Goal: Task Accomplishment & Management: Use online tool/utility

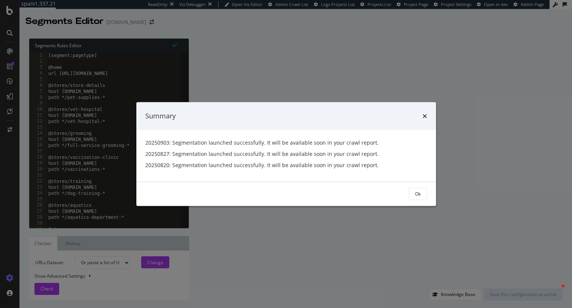
select select "urlList"
click at [416, 189] on div "Ok" at bounding box center [418, 193] width 6 height 10
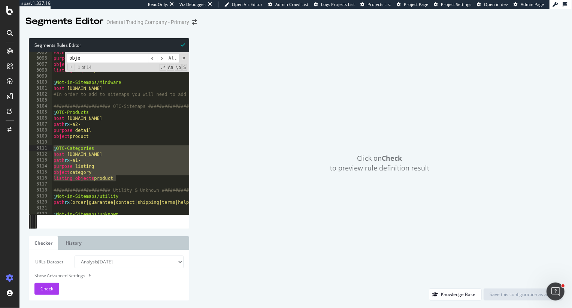
scroll to position [11416, 0]
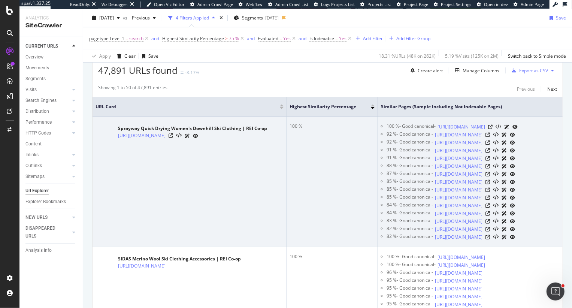
scroll to position [177, 0]
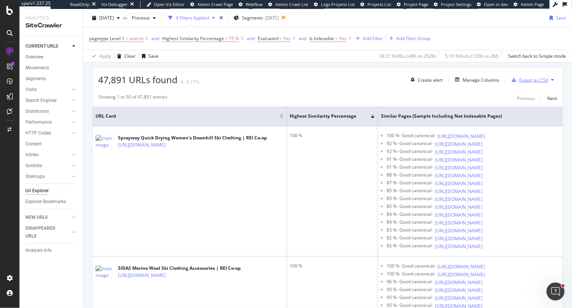
click at [534, 77] on div "Export as CSV" at bounding box center [533, 80] width 29 height 6
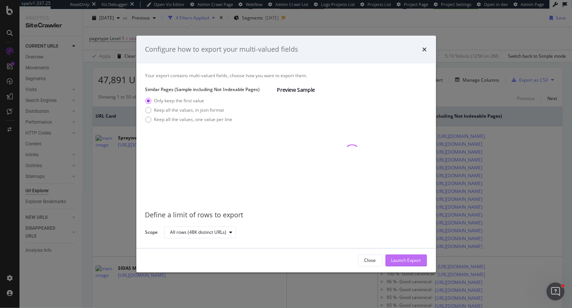
click at [403, 261] on div "Launch Export" at bounding box center [406, 260] width 30 height 6
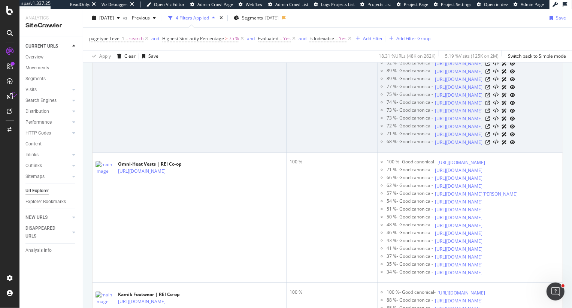
scroll to position [764, 0]
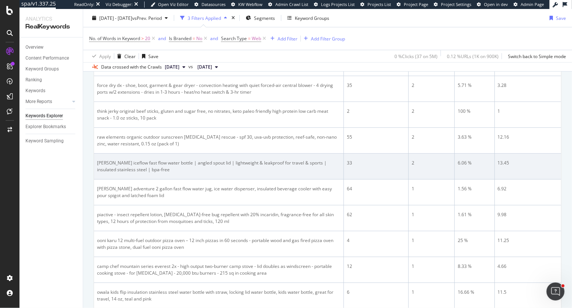
scroll to position [214, 0]
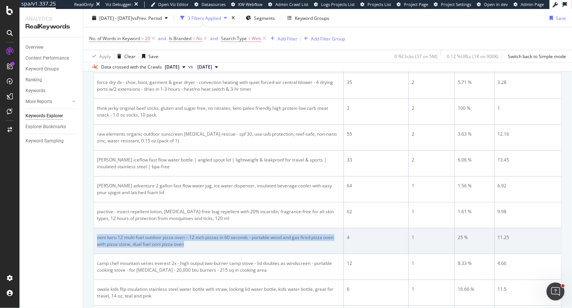
drag, startPoint x: 193, startPoint y: 245, endPoint x: 97, endPoint y: 234, distance: 96.1
click at [97, 234] on div "ooni karu 12 multi-fuel outdoor pizza oven – 12 inch pizzas in 60 seconds - por…" at bounding box center [218, 240] width 243 height 13
copy div "ooni karu 12 multi-fuel outdoor pizza oven – 12 inch pizzas in 60 seconds - por…"
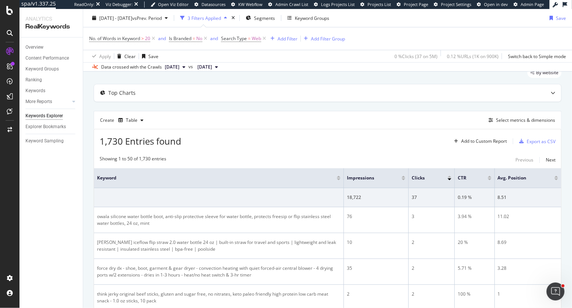
scroll to position [21, 0]
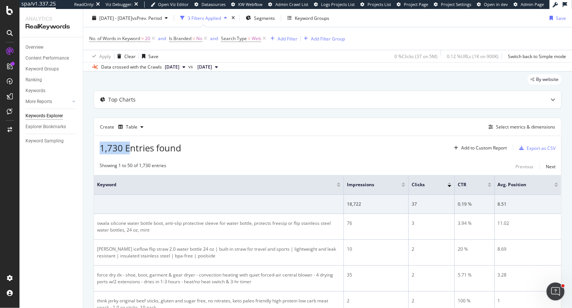
drag, startPoint x: 101, startPoint y: 149, endPoint x: 132, endPoint y: 148, distance: 31.1
click at [132, 149] on span "1,730 Entries found" at bounding box center [141, 148] width 82 height 12
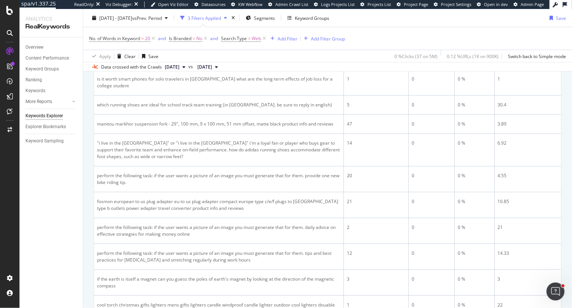
scroll to position [1049, 0]
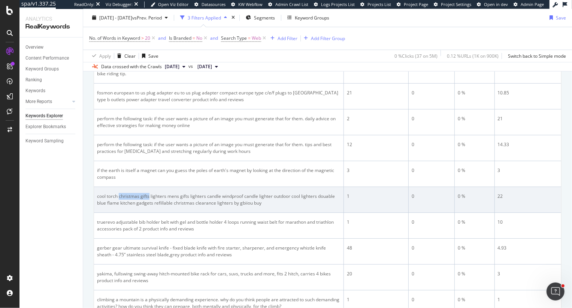
drag, startPoint x: 119, startPoint y: 182, endPoint x: 149, endPoint y: 179, distance: 29.7
click at [149, 193] on div "cool torch christmas gifts lighters mens gifts lighters candle windproof candle…" at bounding box center [218, 199] width 243 height 13
drag, startPoint x: 179, startPoint y: 179, endPoint x: 193, endPoint y: 183, distance: 15.3
click at [193, 193] on div "cool torch christmas gifts lighters mens gifts lighters candle windproof candle…" at bounding box center [218, 199] width 243 height 13
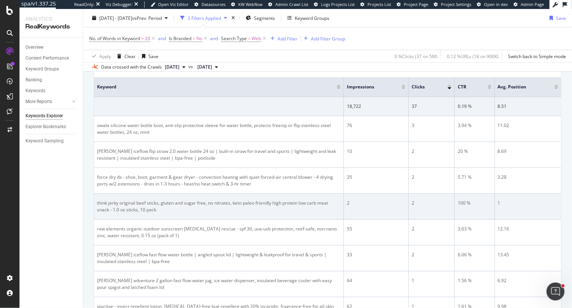
scroll to position [0, 0]
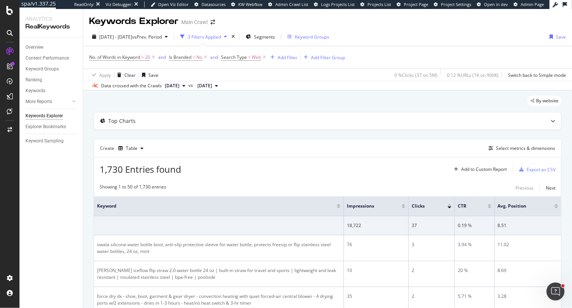
click at [329, 37] on div "Keyword Groups" at bounding box center [312, 37] width 34 height 6
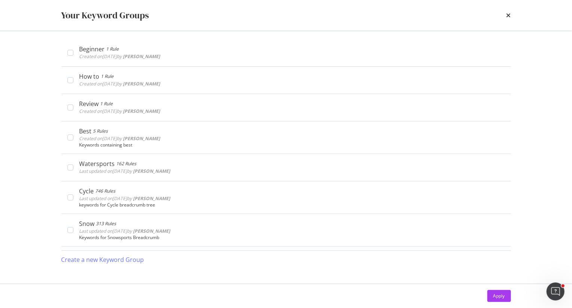
scroll to position [1131, 0]
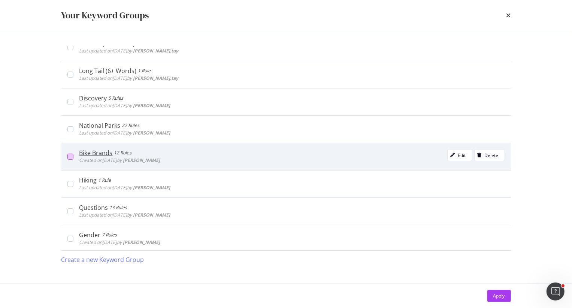
click at [71, 155] on div "modal" at bounding box center [70, 157] width 6 height 6
click at [71, 155] on icon "modal" at bounding box center [70, 157] width 3 height 4
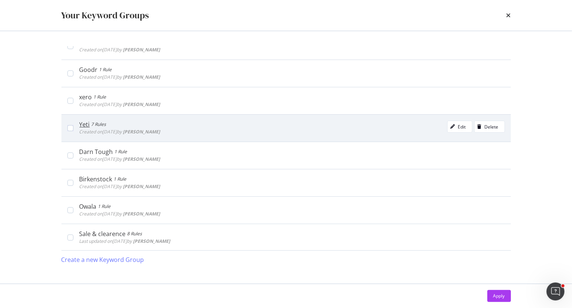
scroll to position [157, 0]
click at [66, 125] on div "Yeti 7 Rules Created on 2024 Oct 23rd by Stephanie Brown Edit Delete" at bounding box center [285, 125] width 449 height 27
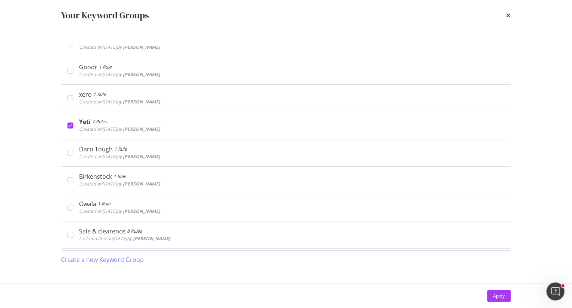
click at [512, 294] on div "Apply" at bounding box center [285, 296] width 479 height 24
click at [498, 294] on div "Apply" at bounding box center [499, 295] width 12 height 6
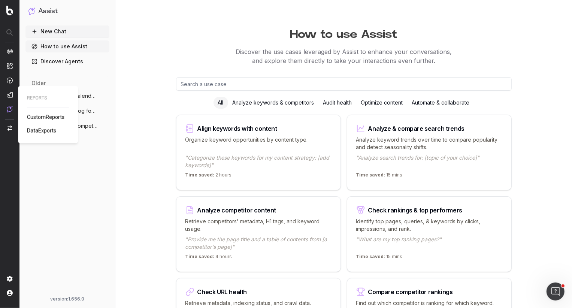
click at [44, 116] on span "CustomReports" at bounding box center [45, 117] width 37 height 6
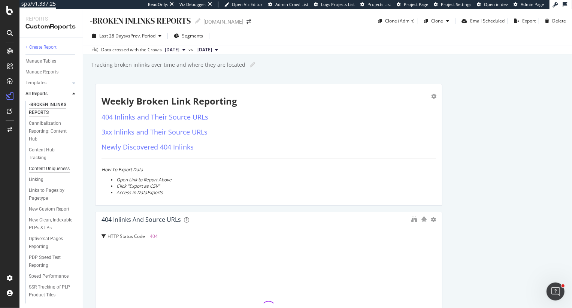
scroll to position [53, 0]
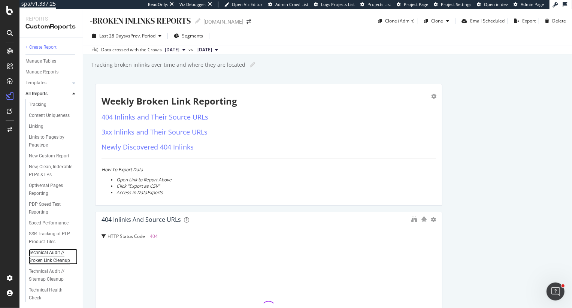
click at [52, 258] on div "Technical Audit // Broken Link Cleanup" at bounding box center [51, 257] width 45 height 16
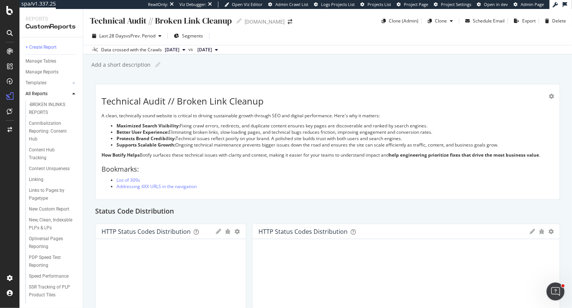
drag, startPoint x: 438, startPoint y: 23, endPoint x: 394, endPoint y: 46, distance: 50.2
click at [394, 46] on div "Technical Audit // Broken Link Cleanup Technical Audit // Broken Link Cleanup p…" at bounding box center [327, 158] width 489 height 299
click at [401, 19] on div "Clone (Admin)" at bounding box center [404, 21] width 30 height 6
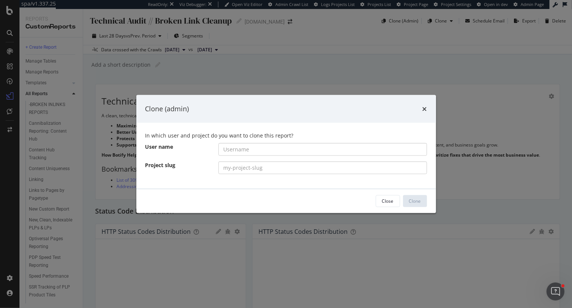
click at [263, 143] on input "modal" at bounding box center [322, 149] width 209 height 13
drag, startPoint x: 247, startPoint y: 151, endPoint x: 273, endPoint y: 150, distance: 26.6
click at [273, 150] on input "rei-co-op/main-crawl/" at bounding box center [322, 149] width 209 height 13
type input "rei-co-op//"
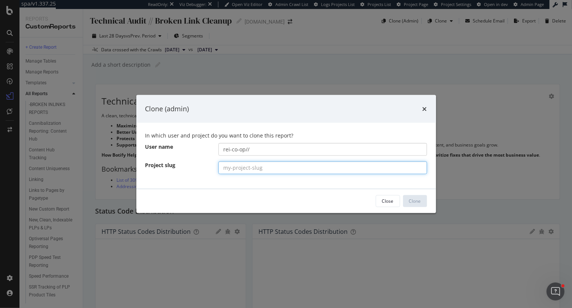
click at [285, 167] on input "modal" at bounding box center [322, 167] width 209 height 13
paste input "main-crawl"
type input "main-crawl"
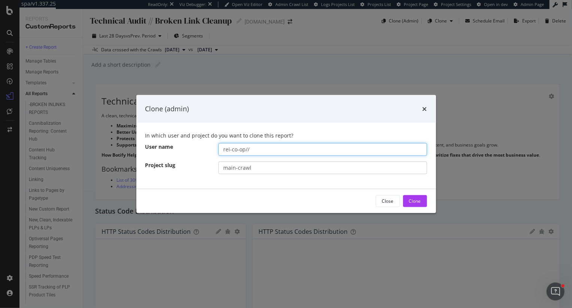
click at [286, 150] on input "rei-co-op//" at bounding box center [322, 149] width 209 height 13
type input "rei-co-op"
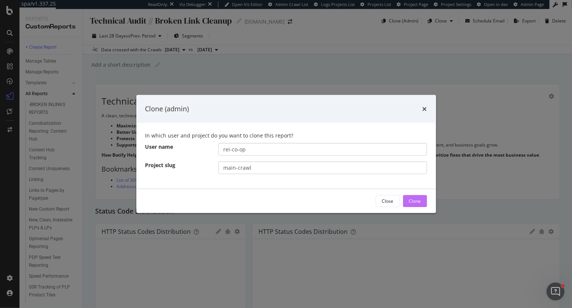
click at [414, 200] on div "Clone" at bounding box center [415, 201] width 12 height 6
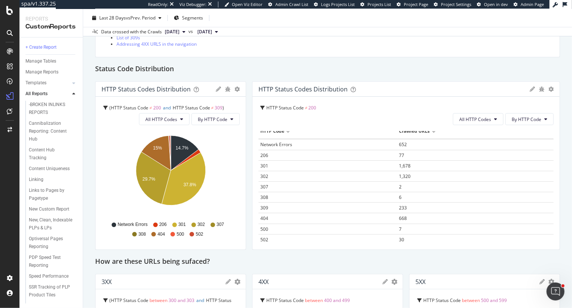
scroll to position [7, 0]
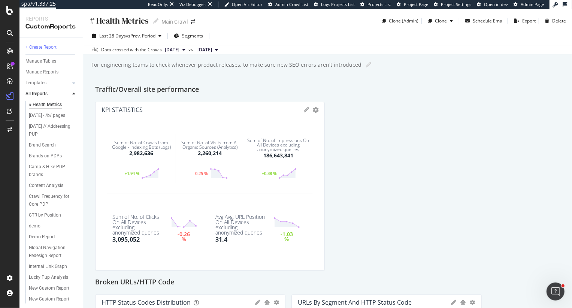
scroll to position [130, 0]
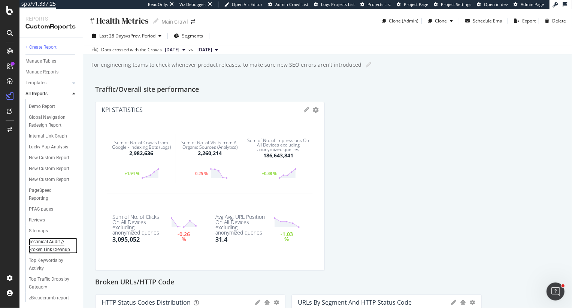
click at [35, 240] on div "Technical Audit // Broken Link Cleanup" at bounding box center [51, 246] width 45 height 16
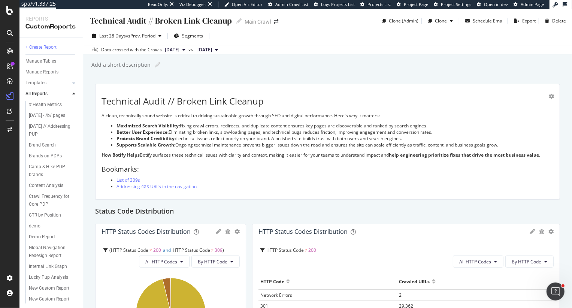
click at [267, 166] on h2 "Bookmarks:" at bounding box center [327, 169] width 452 height 7
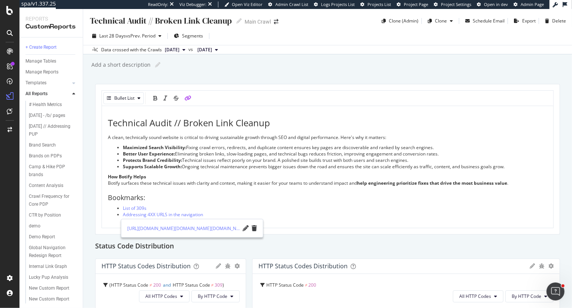
click at [213, 213] on li "Addressing 4XX URLS in the navigation" at bounding box center [335, 214] width 424 height 6
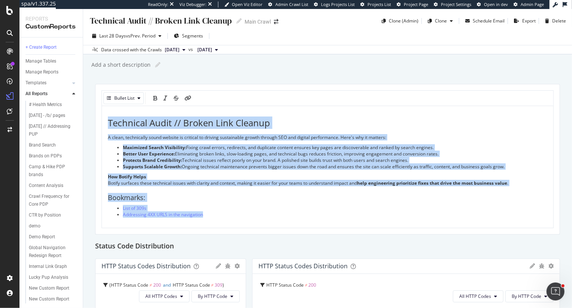
click at [248, 213] on li "Addressing 4XX URLS in the navigation" at bounding box center [335, 214] width 424 height 6
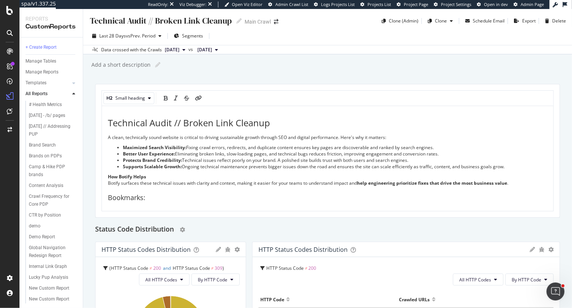
click at [327, 225] on div "Status Code Distribution" at bounding box center [327, 230] width 465 height 12
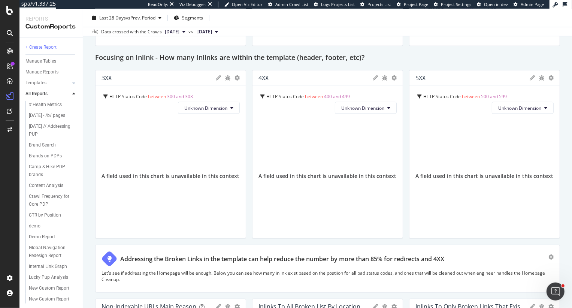
scroll to position [519, 0]
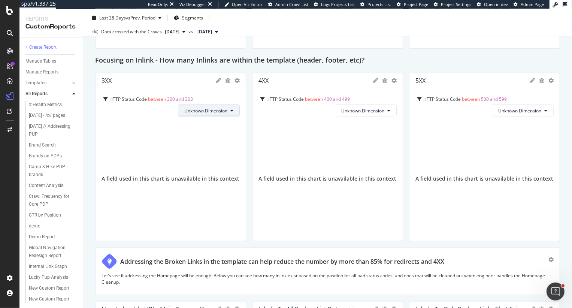
click at [219, 111] on span "Unknown Dimension" at bounding box center [205, 110] width 43 height 6
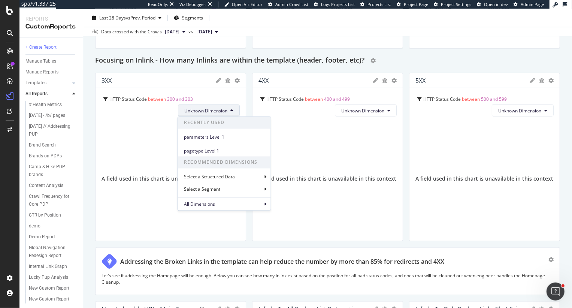
click at [408, 61] on div "Focusing on Inlink - How many Inlinks are within the template (header, footer, …" at bounding box center [327, 61] width 465 height 12
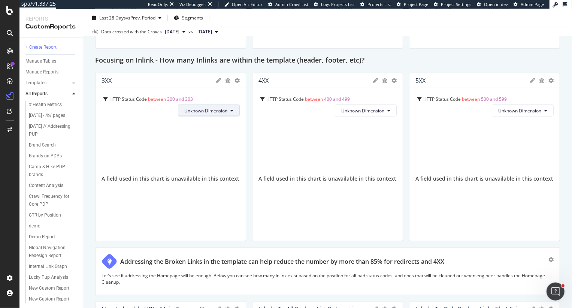
click at [227, 106] on button "Unknown Dimension" at bounding box center [209, 110] width 62 height 12
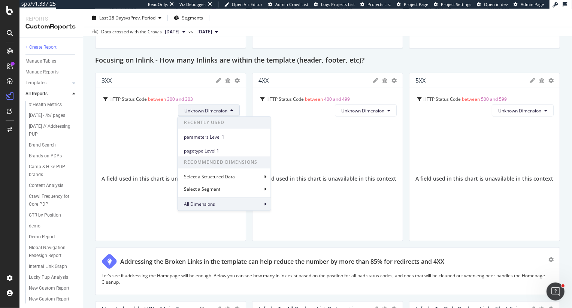
click at [225, 200] on div "All Dimensions" at bounding box center [224, 204] width 93 height 13
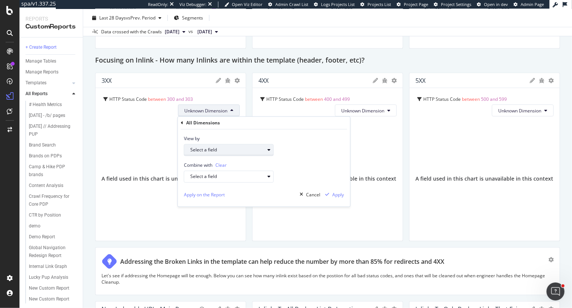
click at [237, 148] on div "Select a field" at bounding box center [227, 150] width 74 height 4
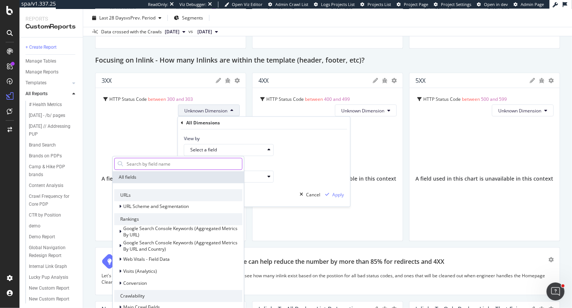
click at [192, 166] on input "text" at bounding box center [184, 163] width 116 height 11
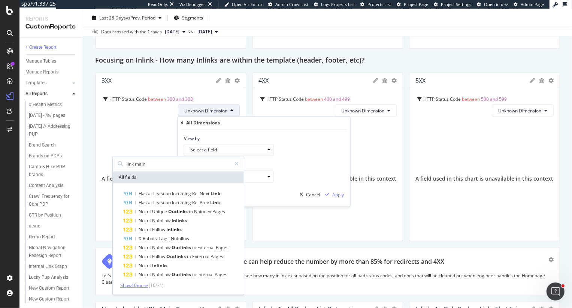
type input "link main"
click at [140, 285] on span "Show 10 more" at bounding box center [134, 285] width 28 height 6
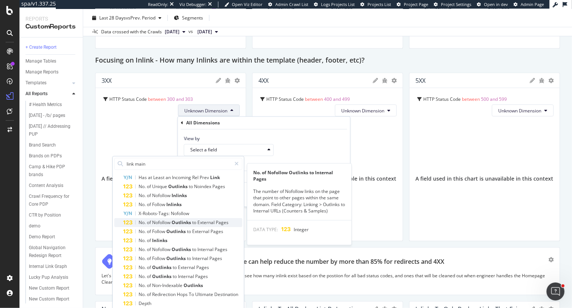
scroll to position [39, 0]
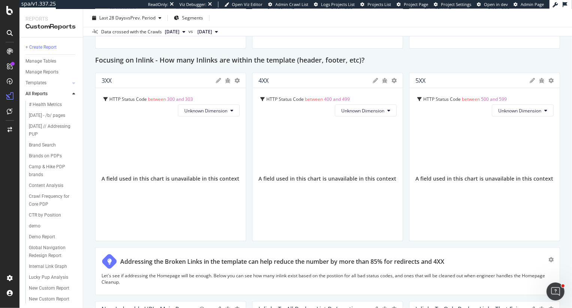
click at [89, 209] on div "Technical Audit // Broken Link Cleanup Technical Audit // Broken Link Cleanup M…" at bounding box center [327, 158] width 489 height 299
click at [552, 258] on div at bounding box center [555, 271] width 7 height 48
click at [549, 259] on icon "gear" at bounding box center [550, 259] width 5 height 5
click at [525, 264] on div "Delete" at bounding box center [529, 262] width 35 height 9
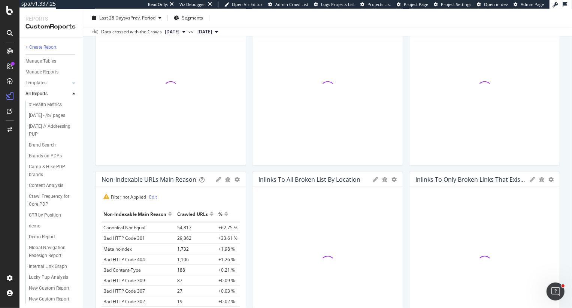
scroll to position [610, 0]
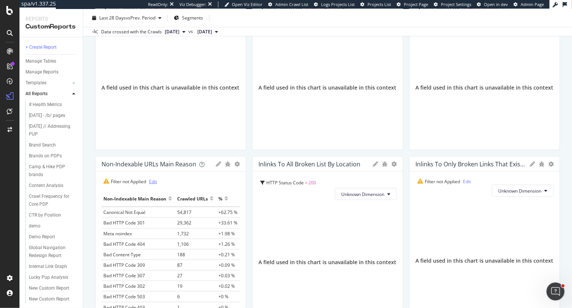
click at [151, 181] on link "Edit" at bounding box center [153, 181] width 8 height 6
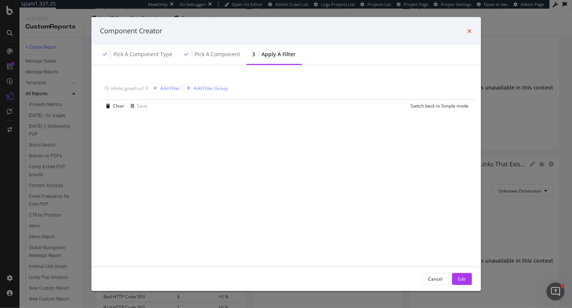
click at [470, 32] on icon "times" at bounding box center [469, 31] width 4 height 6
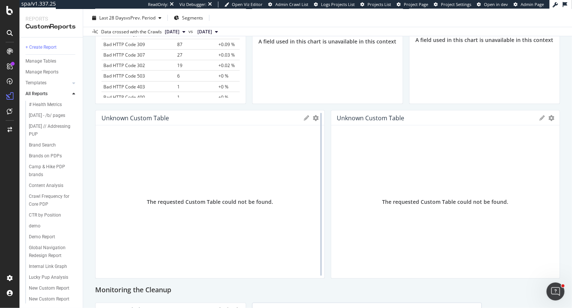
scroll to position [793, 0]
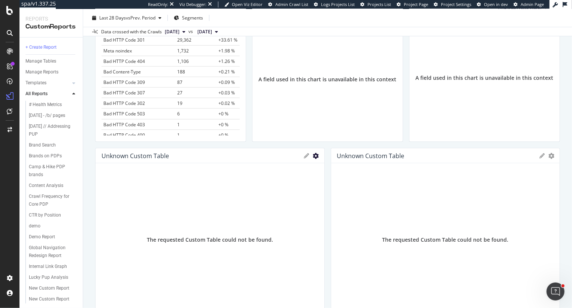
click at [315, 156] on icon "gear" at bounding box center [316, 156] width 6 height 6
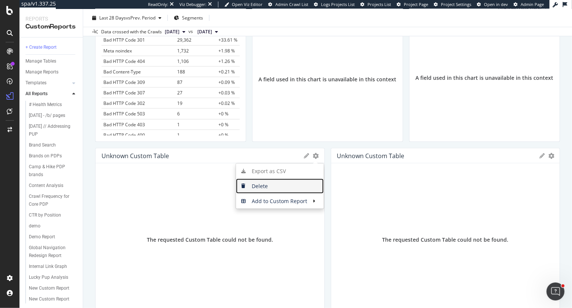
click at [271, 189] on span "Delete" at bounding box center [280, 185] width 88 height 11
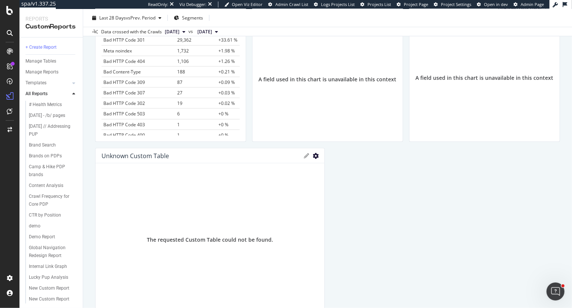
click at [316, 154] on icon "gear" at bounding box center [316, 156] width 6 height 6
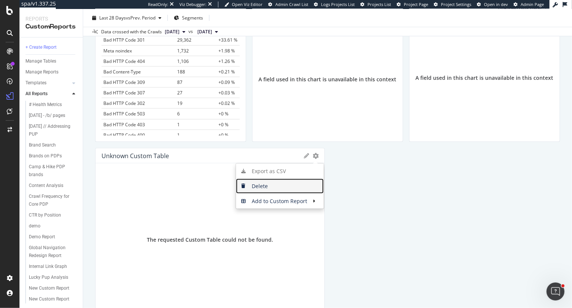
click at [304, 185] on span "Delete" at bounding box center [280, 185] width 88 height 11
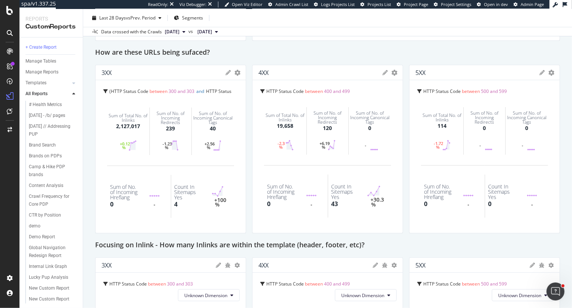
scroll to position [384, 0]
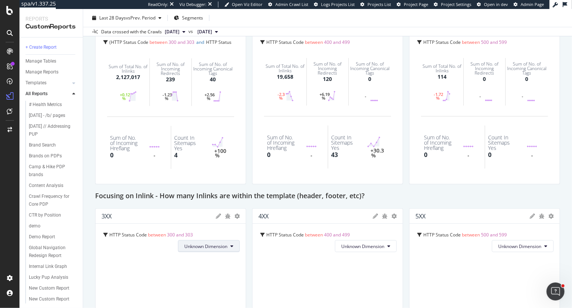
click at [230, 248] on button "Unknown Dimension" at bounding box center [209, 246] width 62 height 12
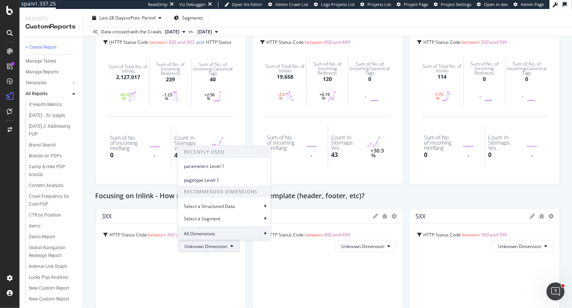
click at [232, 233] on div "All Dimensions" at bounding box center [224, 233] width 93 height 13
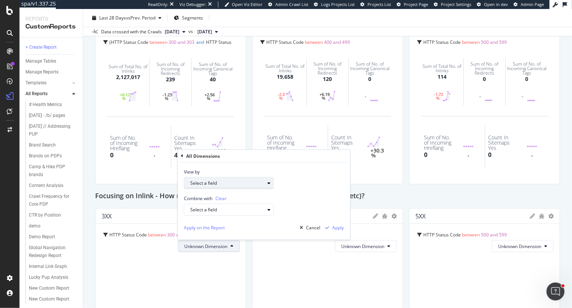
click at [239, 184] on div "Select a field" at bounding box center [227, 182] width 74 height 4
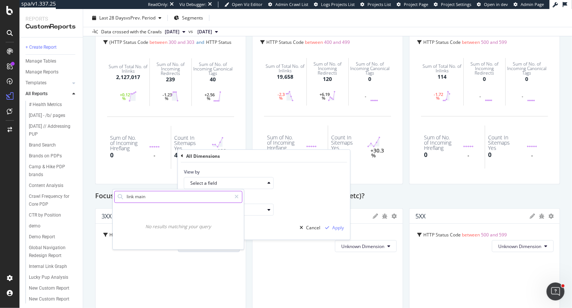
type input "link main"
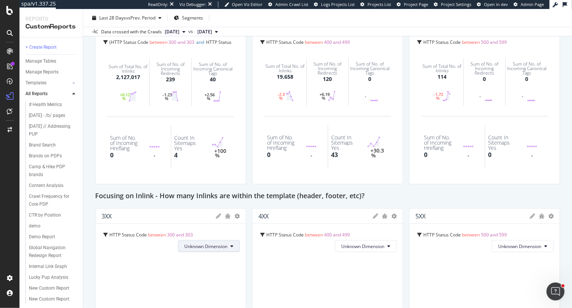
click at [234, 245] on button "Unknown Dimension" at bounding box center [209, 246] width 62 height 12
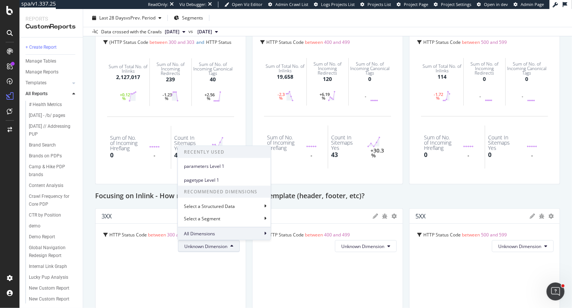
click at [239, 231] on div "All Dimensions" at bounding box center [224, 233] width 93 height 13
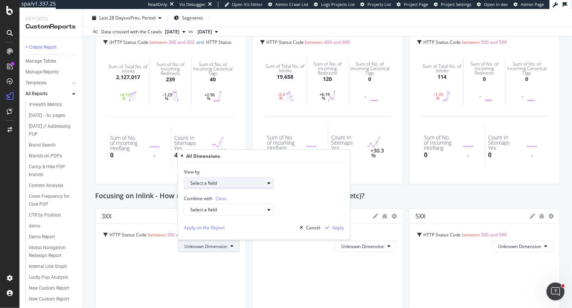
click at [230, 179] on div "Select a field" at bounding box center [231, 182] width 83 height 10
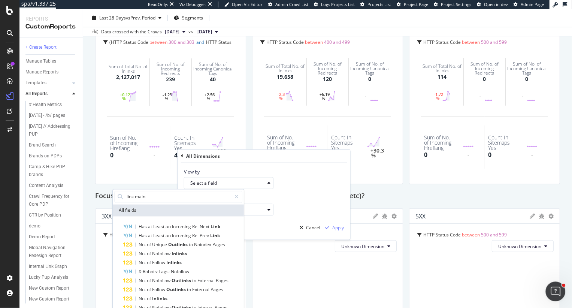
type input "link main"
click at [553, 287] on icon "Open Intercom Messenger" at bounding box center [554, 290] width 12 height 12
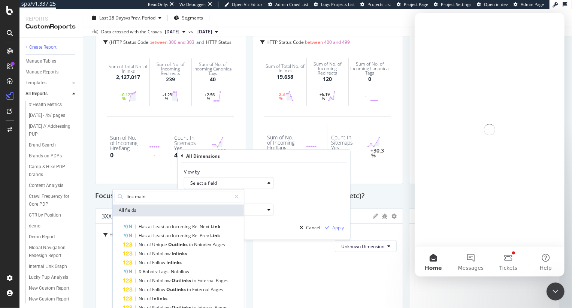
scroll to position [0, 0]
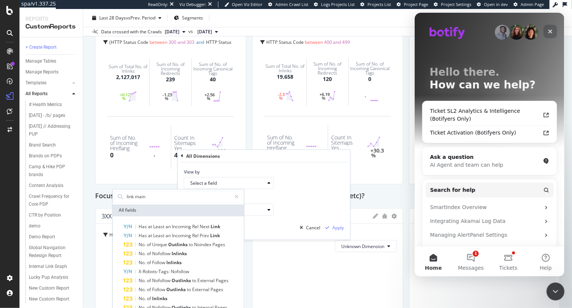
click at [550, 32] on icon "Close" at bounding box center [550, 32] width 4 height 4
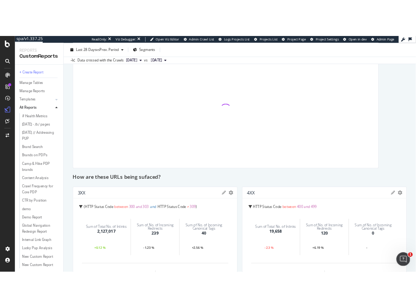
scroll to position [577, 0]
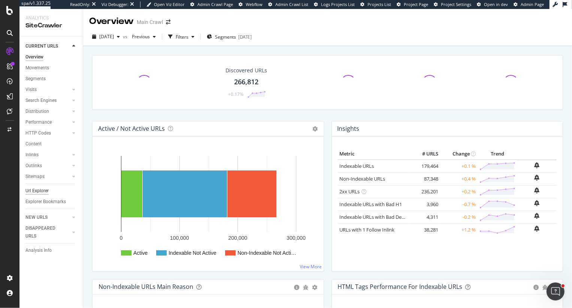
click at [37, 193] on div "Url Explorer" at bounding box center [36, 191] width 23 height 8
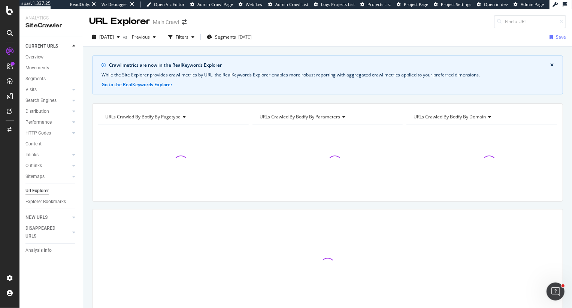
click at [127, 120] on div "URLs Crawled By Botify By pagetype" at bounding box center [173, 117] width 138 height 12
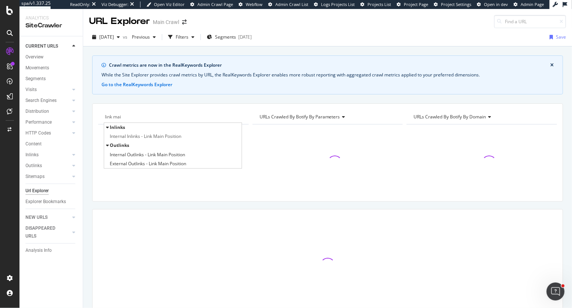
type input "link main"
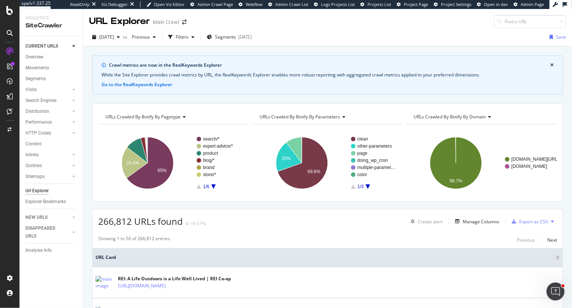
click at [137, 117] on span "URLs Crawled By Botify By pagetype" at bounding box center [142, 116] width 75 height 6
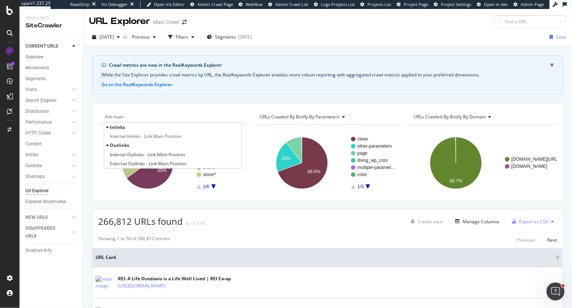
type input "link main"
